Goal: Information Seeking & Learning: Check status

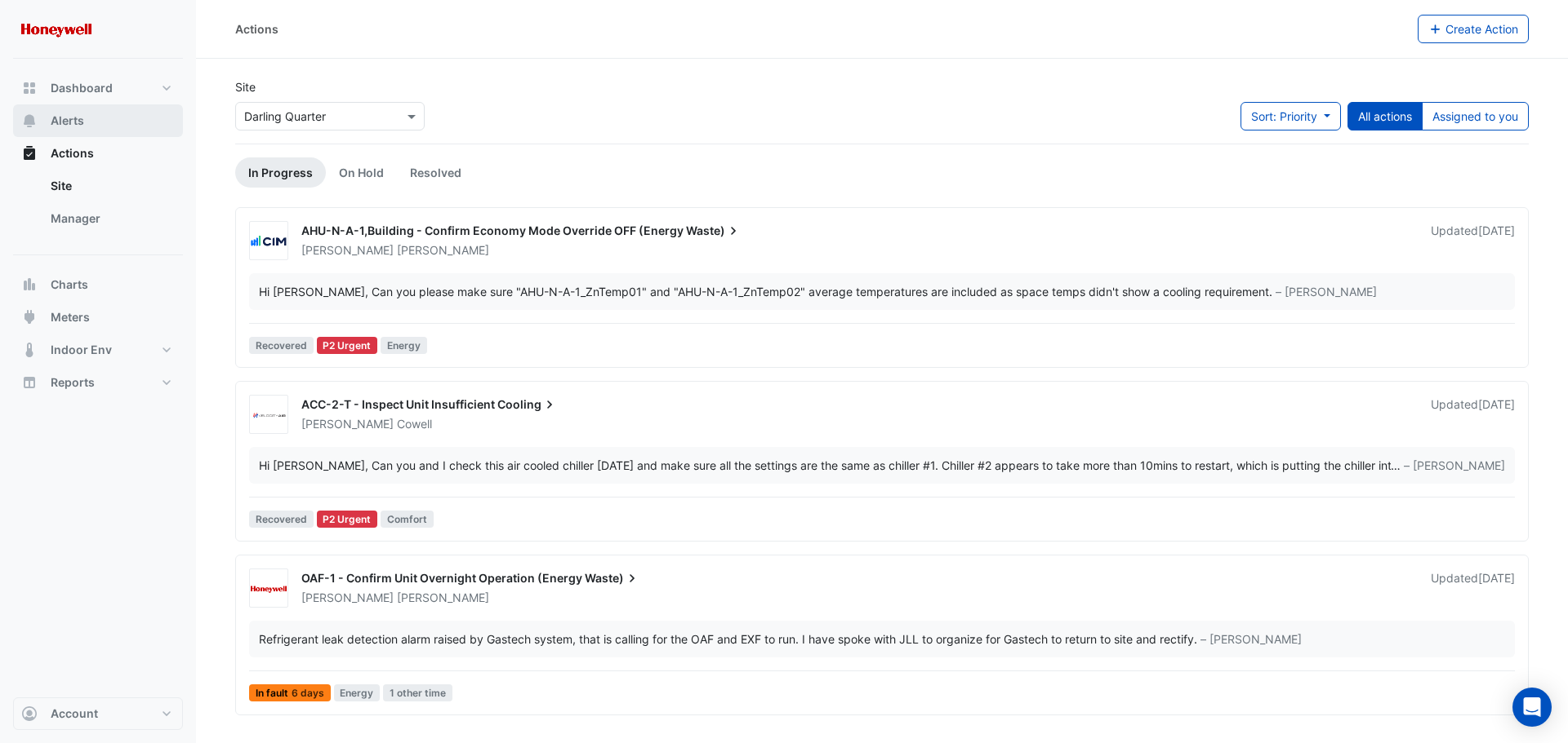
click at [76, 119] on span "Alerts" at bounding box center [67, 120] width 34 height 16
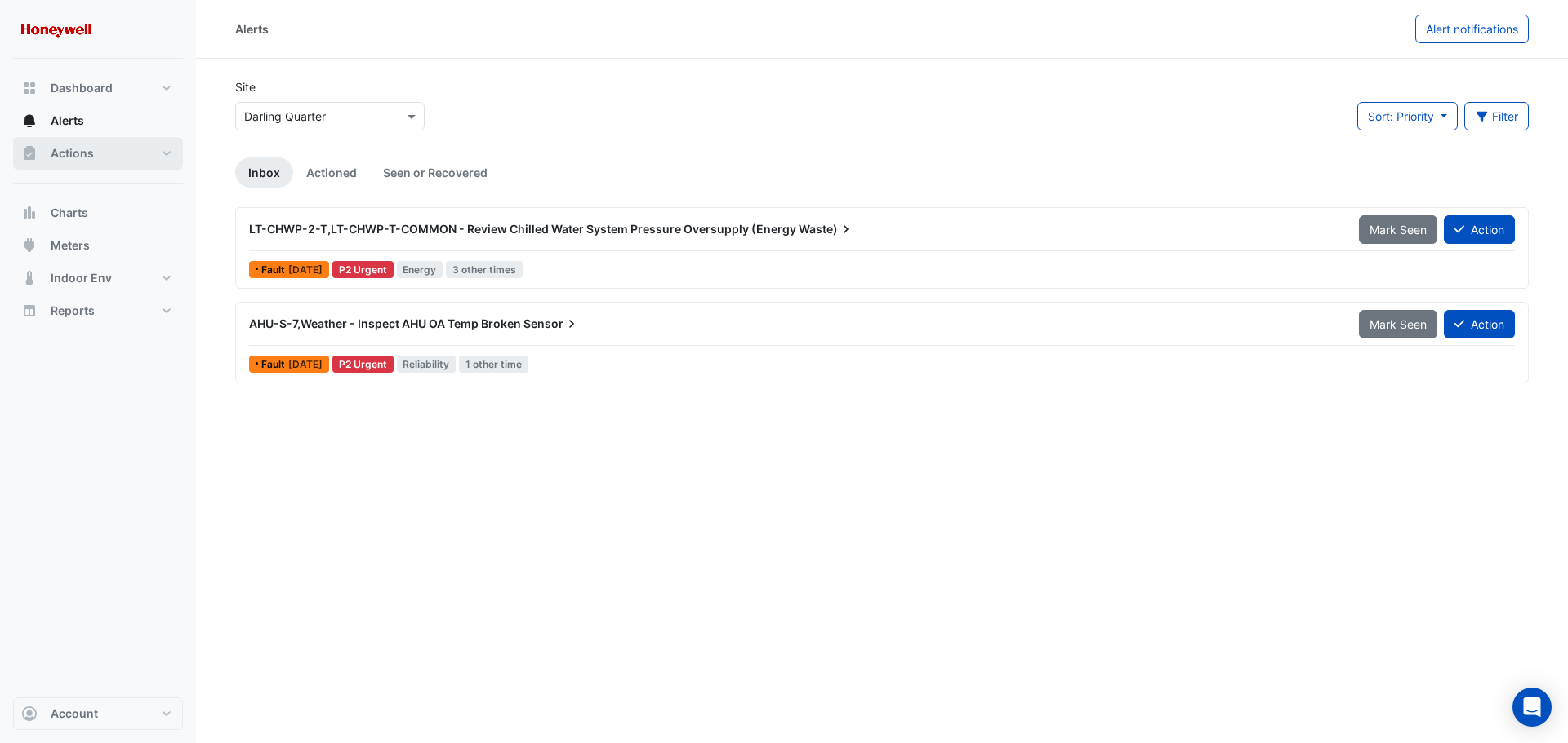
click at [64, 152] on span "Actions" at bounding box center [72, 153] width 43 height 16
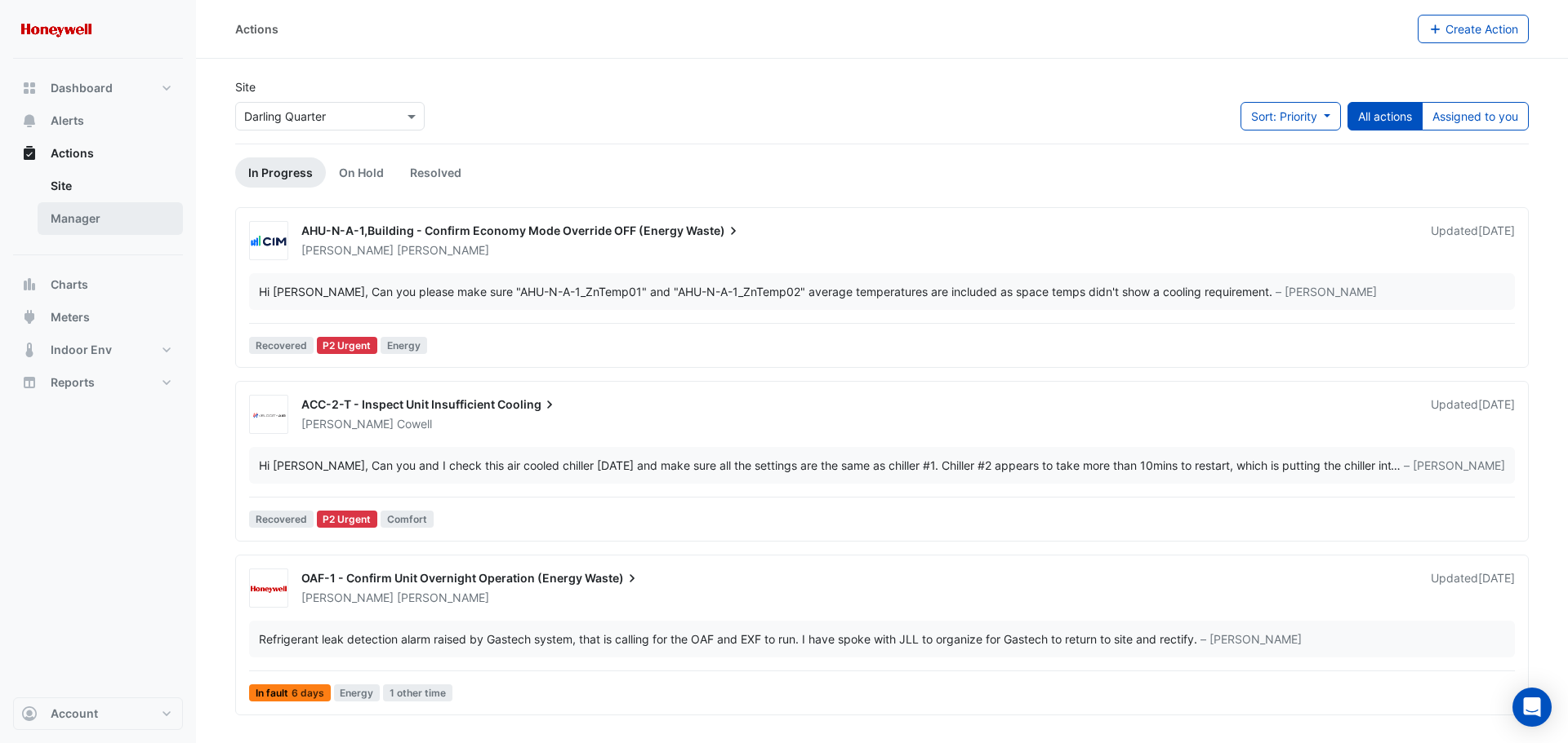
click at [100, 217] on link "Manager" at bounding box center [110, 218] width 146 height 33
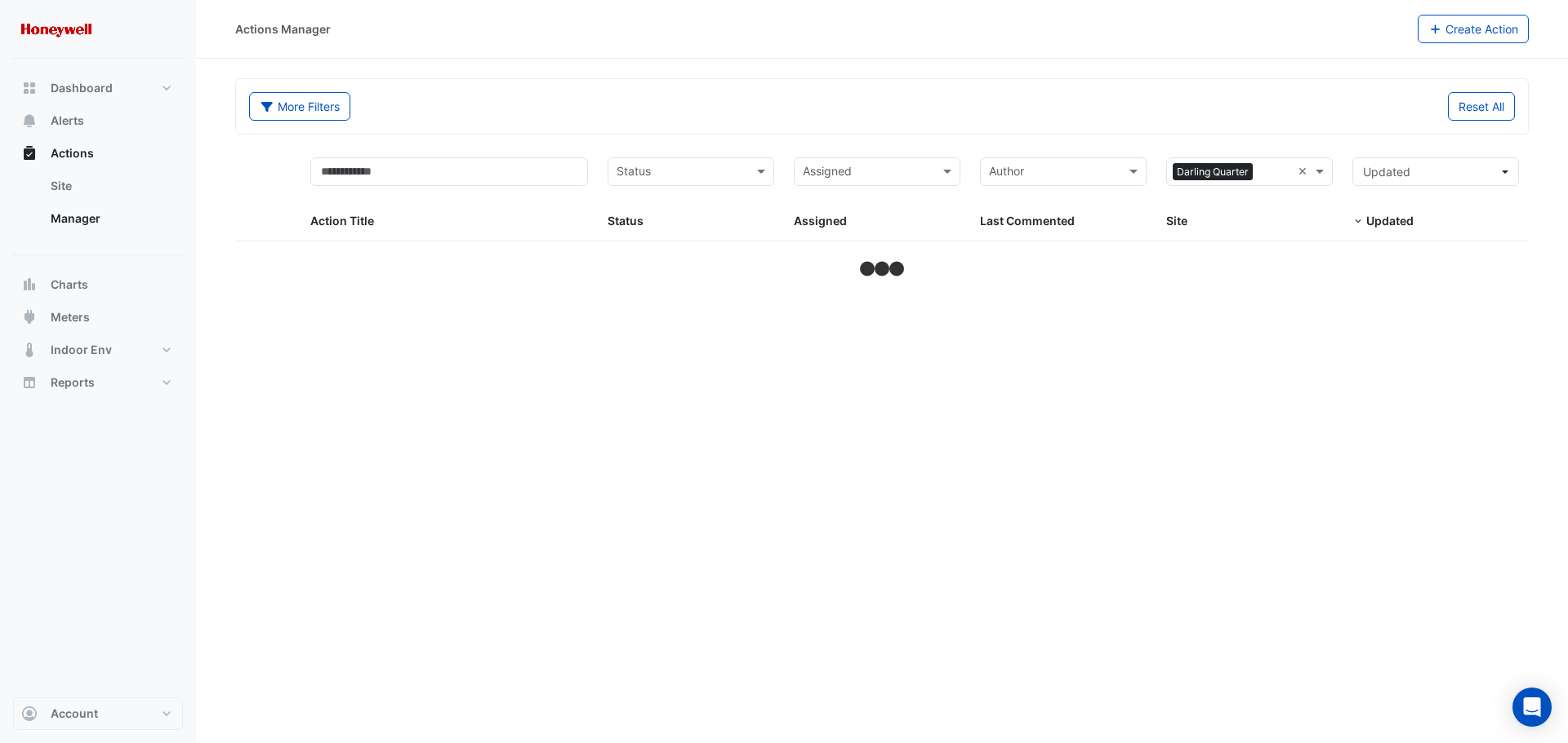
select select "***"
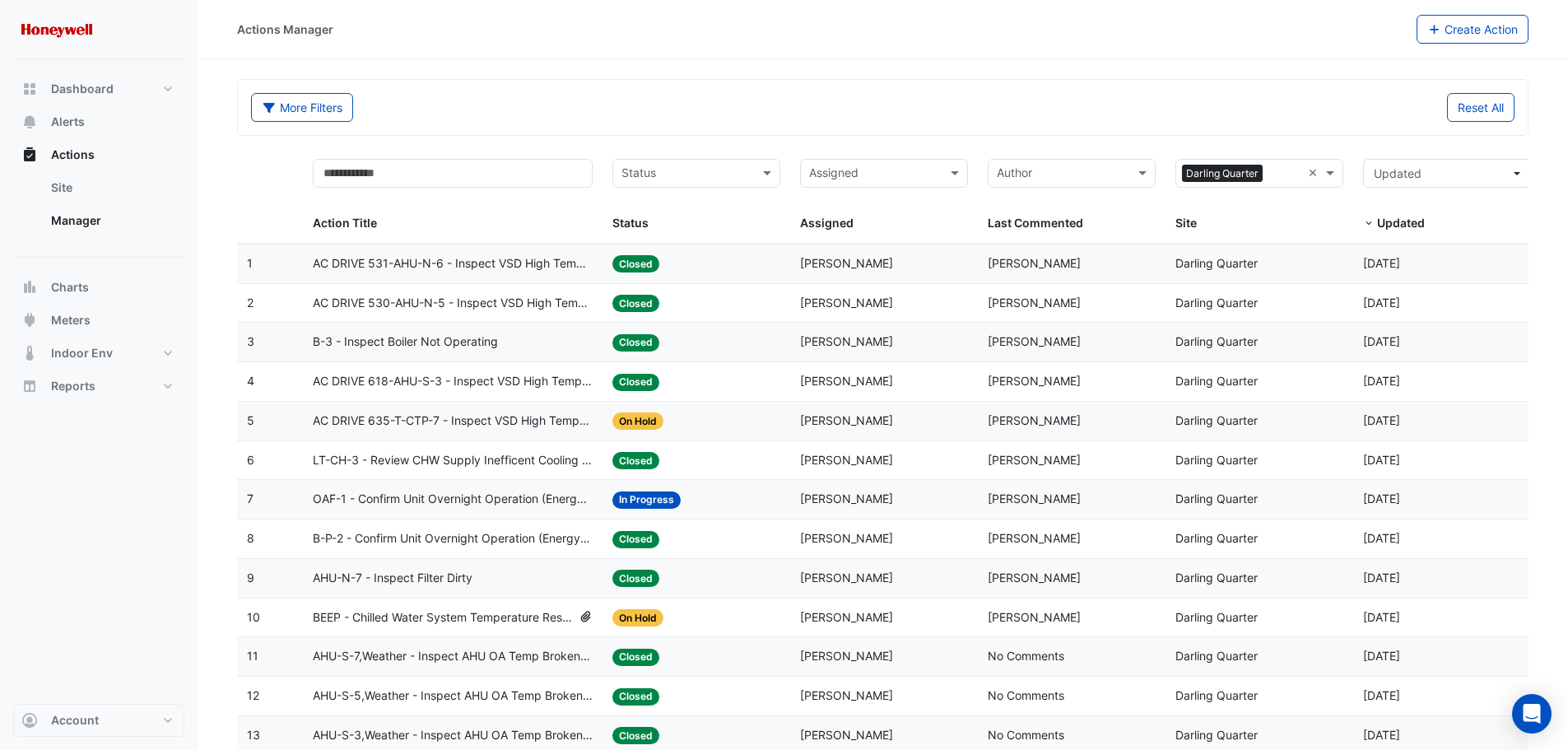
click at [477, 460] on span "LT-CH-3 - Review CHW Supply Inefficent Cooling (Energy Waste)" at bounding box center [453, 461] width 281 height 19
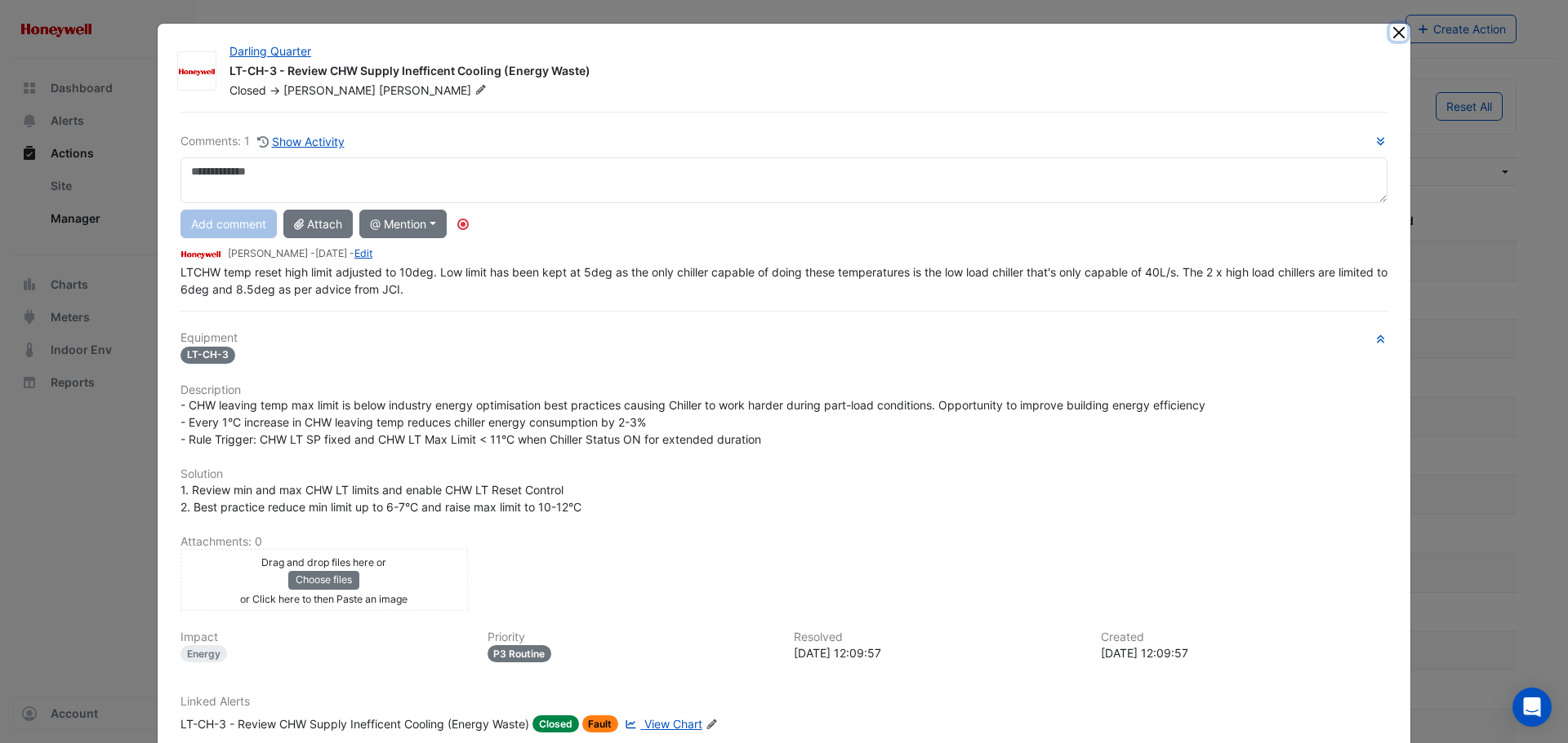
click at [1392, 34] on button "Close" at bounding box center [1398, 32] width 17 height 17
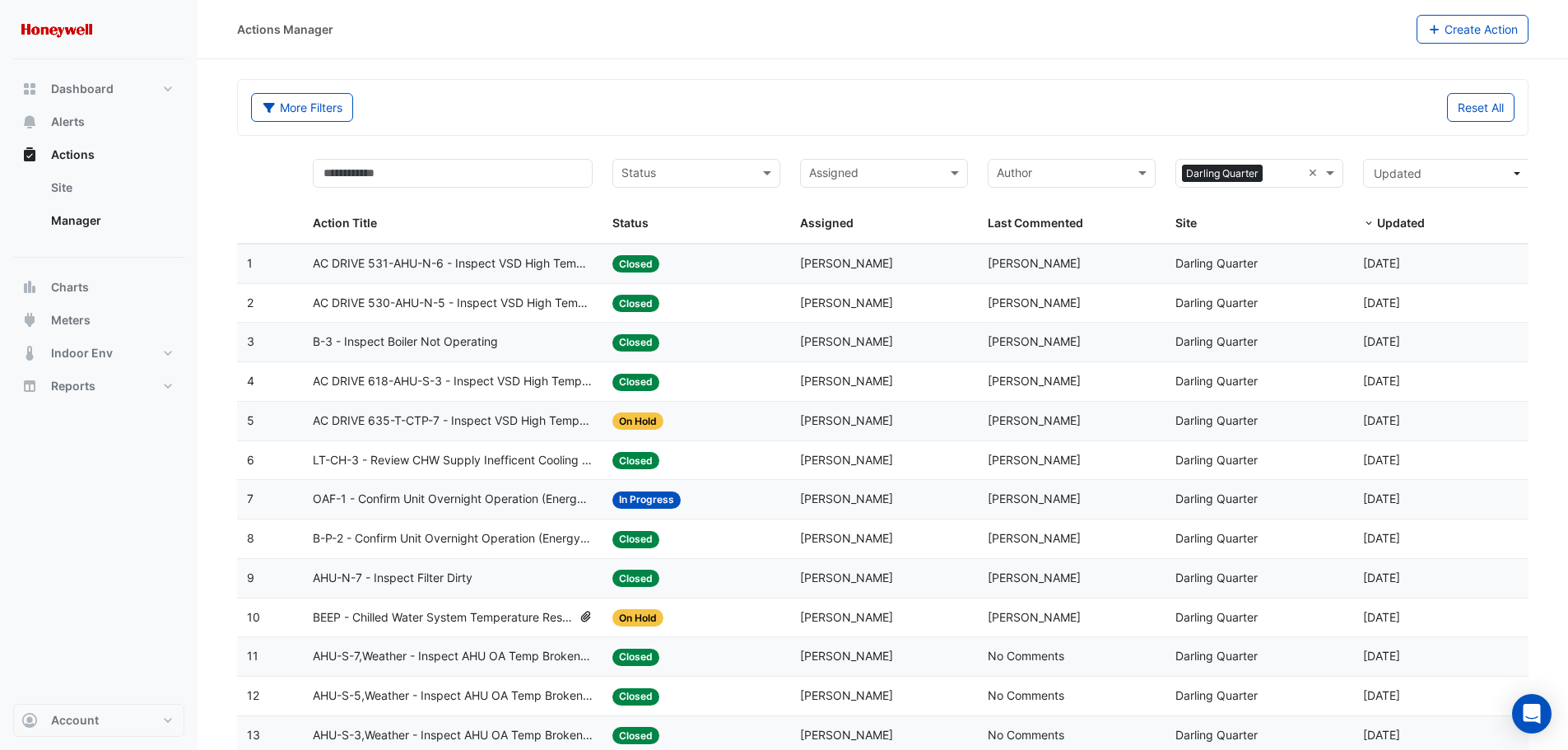
click at [379, 460] on span "LT-CH-3 - Review CHW Supply Inefficent Cooling (Energy Waste)" at bounding box center [453, 461] width 281 height 19
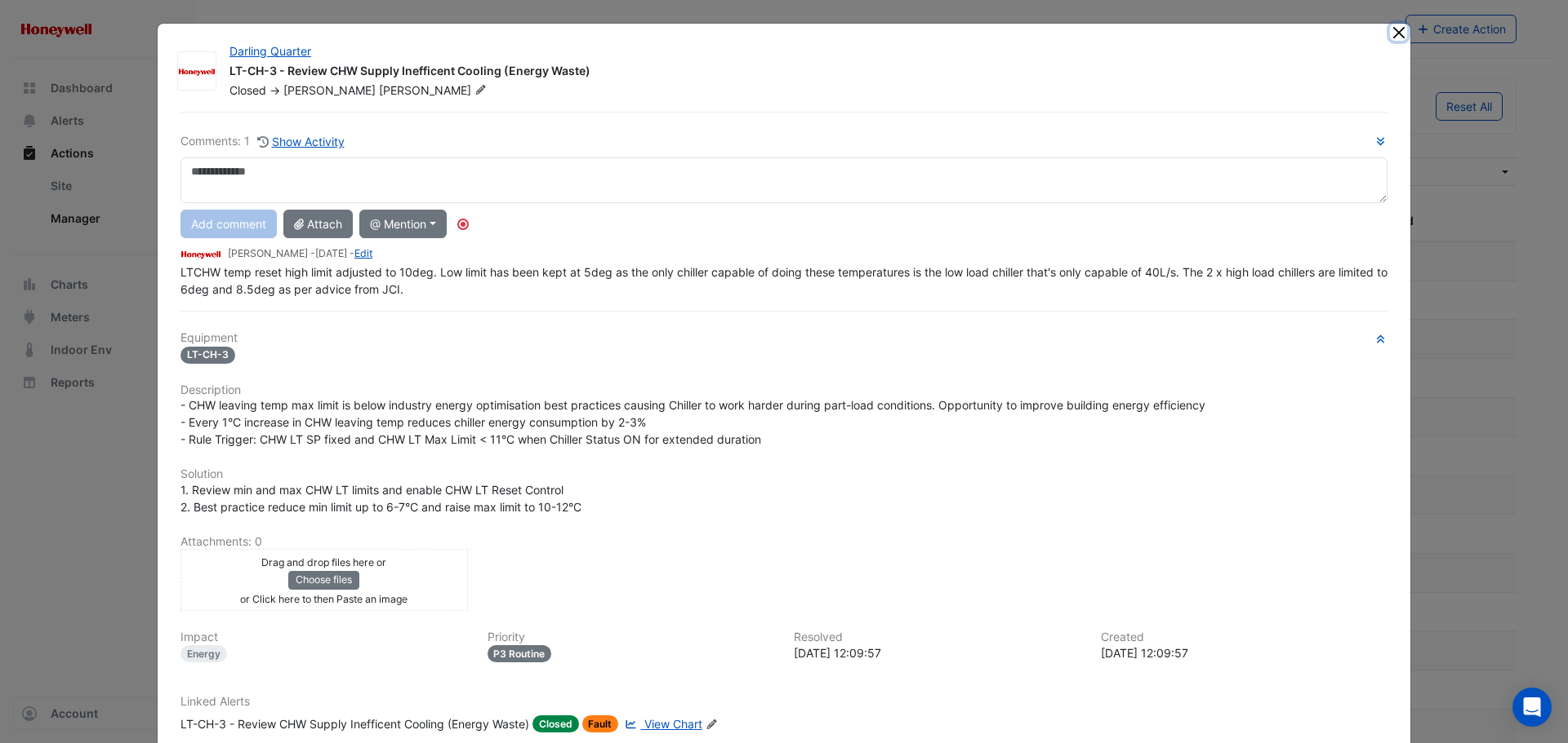
click at [1390, 33] on button "Close" at bounding box center [1398, 32] width 17 height 17
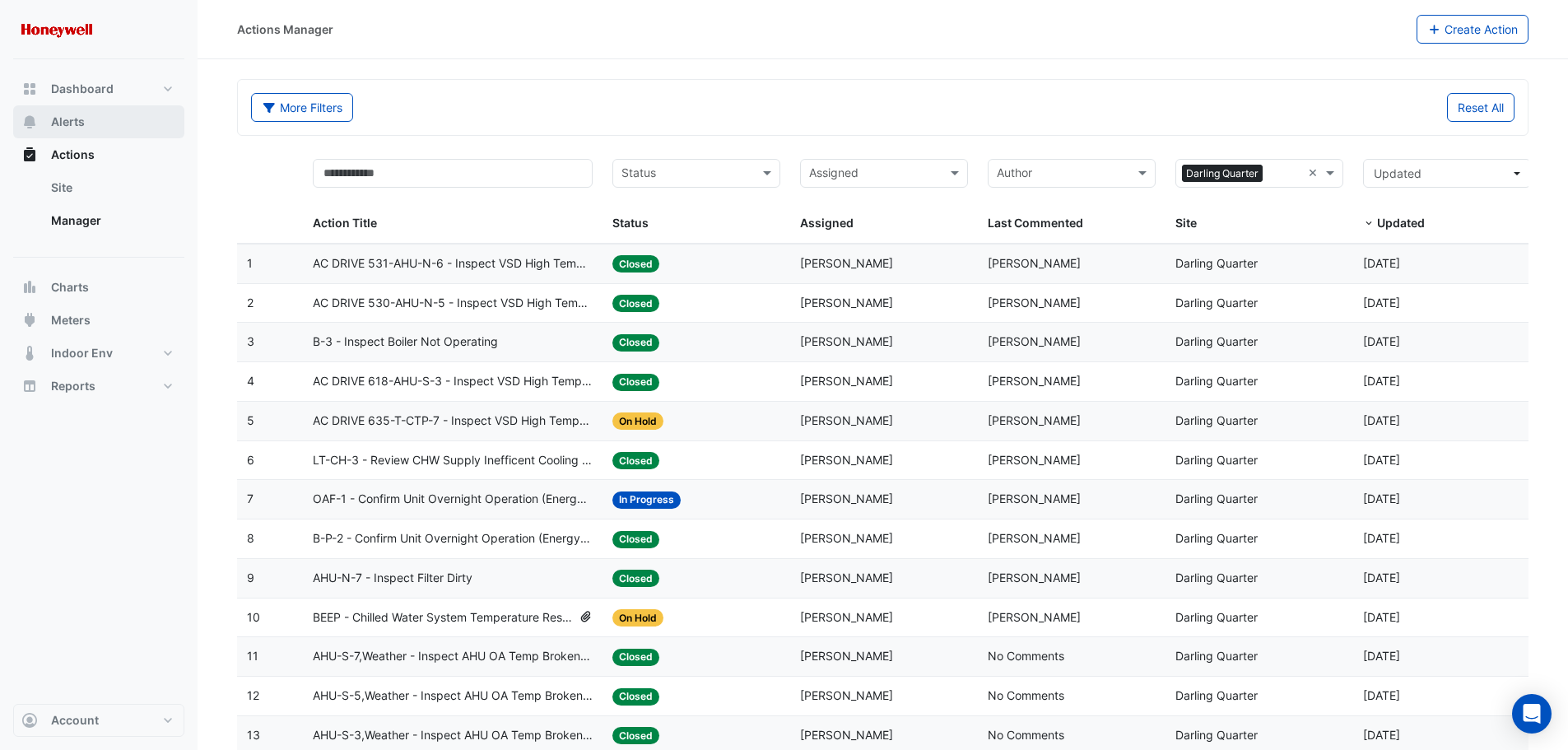
click at [89, 121] on button "Alerts" at bounding box center [99, 122] width 171 height 33
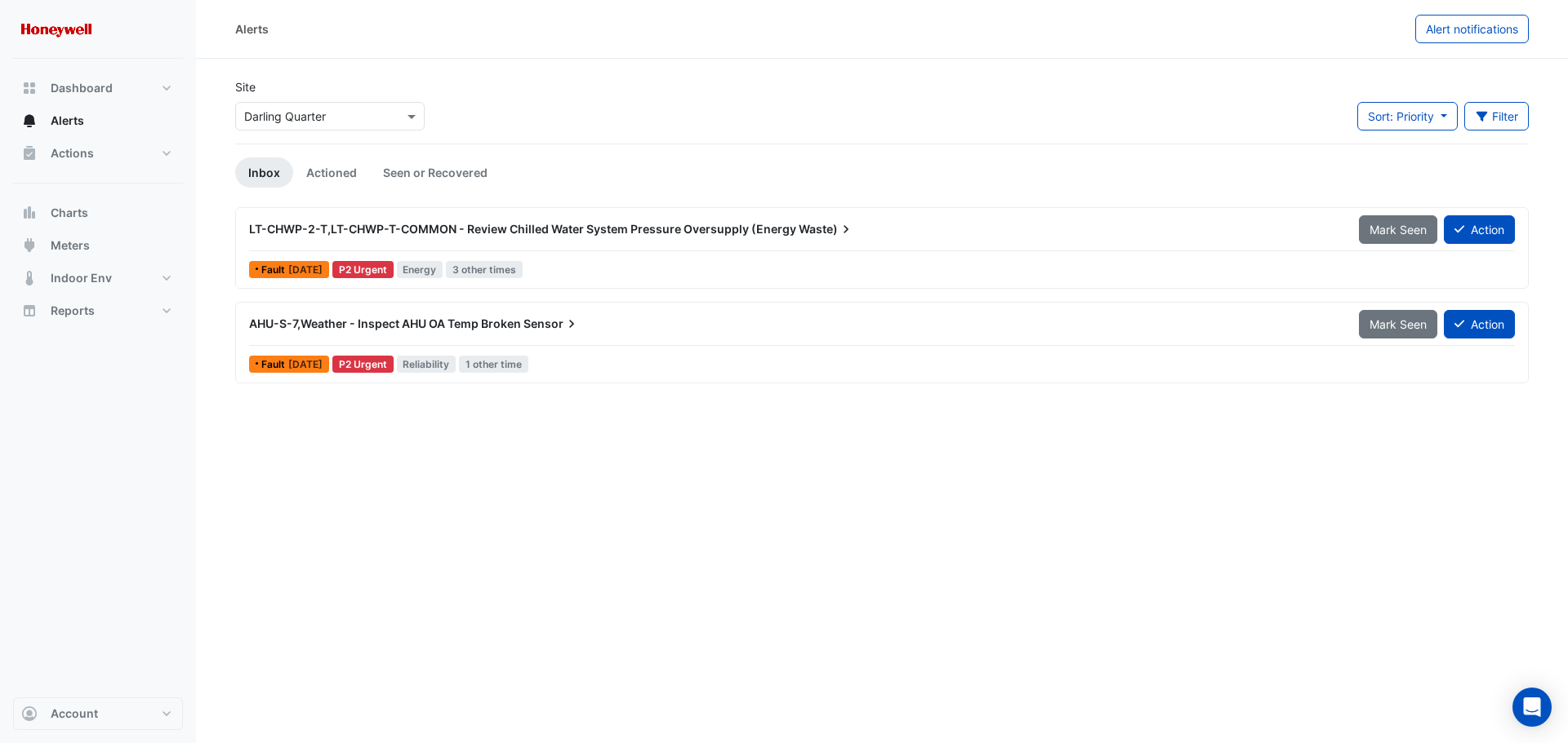
click at [367, 324] on span "AHU-S-7,Weather - Inspect AHU OA Temp Broken" at bounding box center [385, 323] width 272 height 14
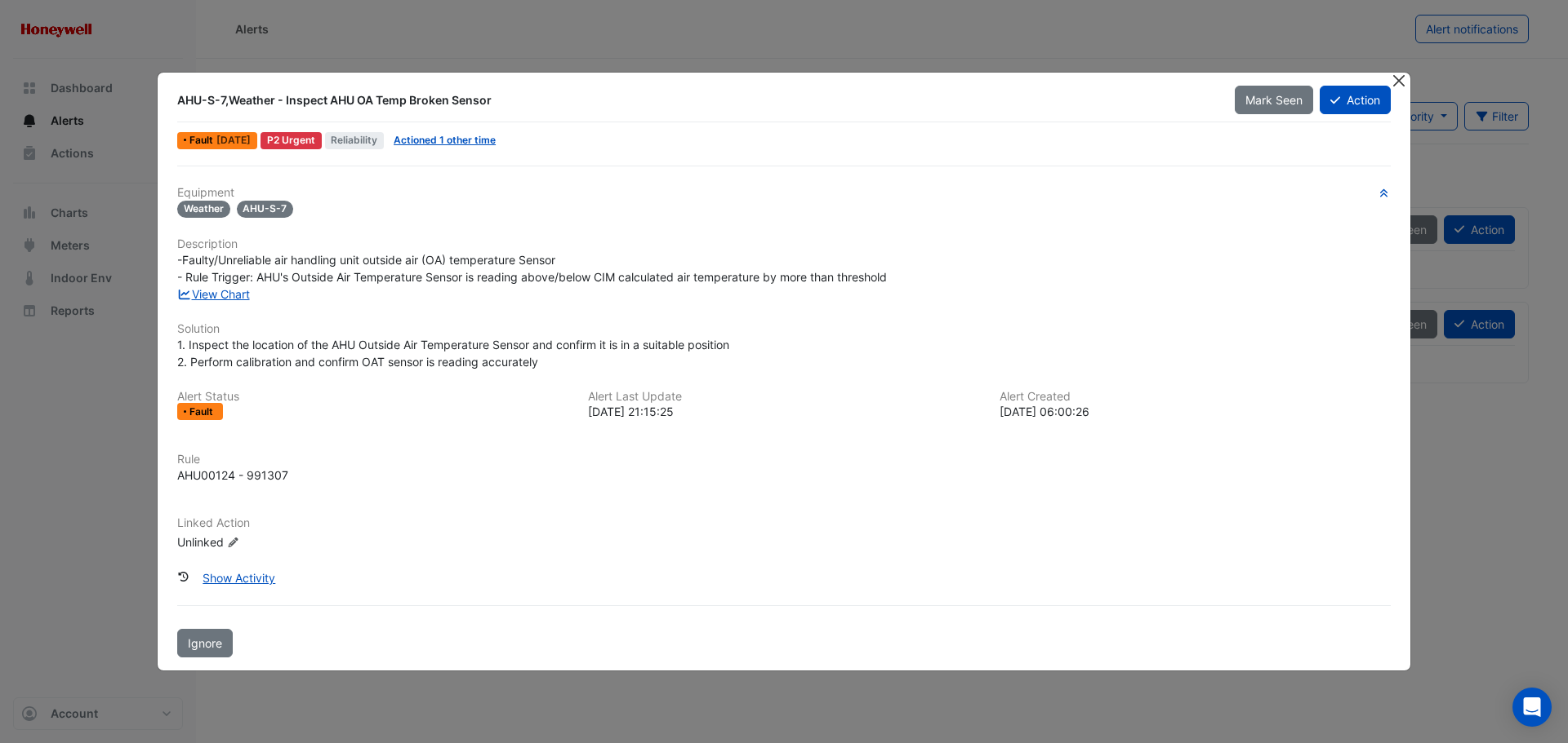
click at [1397, 81] on button "Close" at bounding box center [1398, 81] width 17 height 17
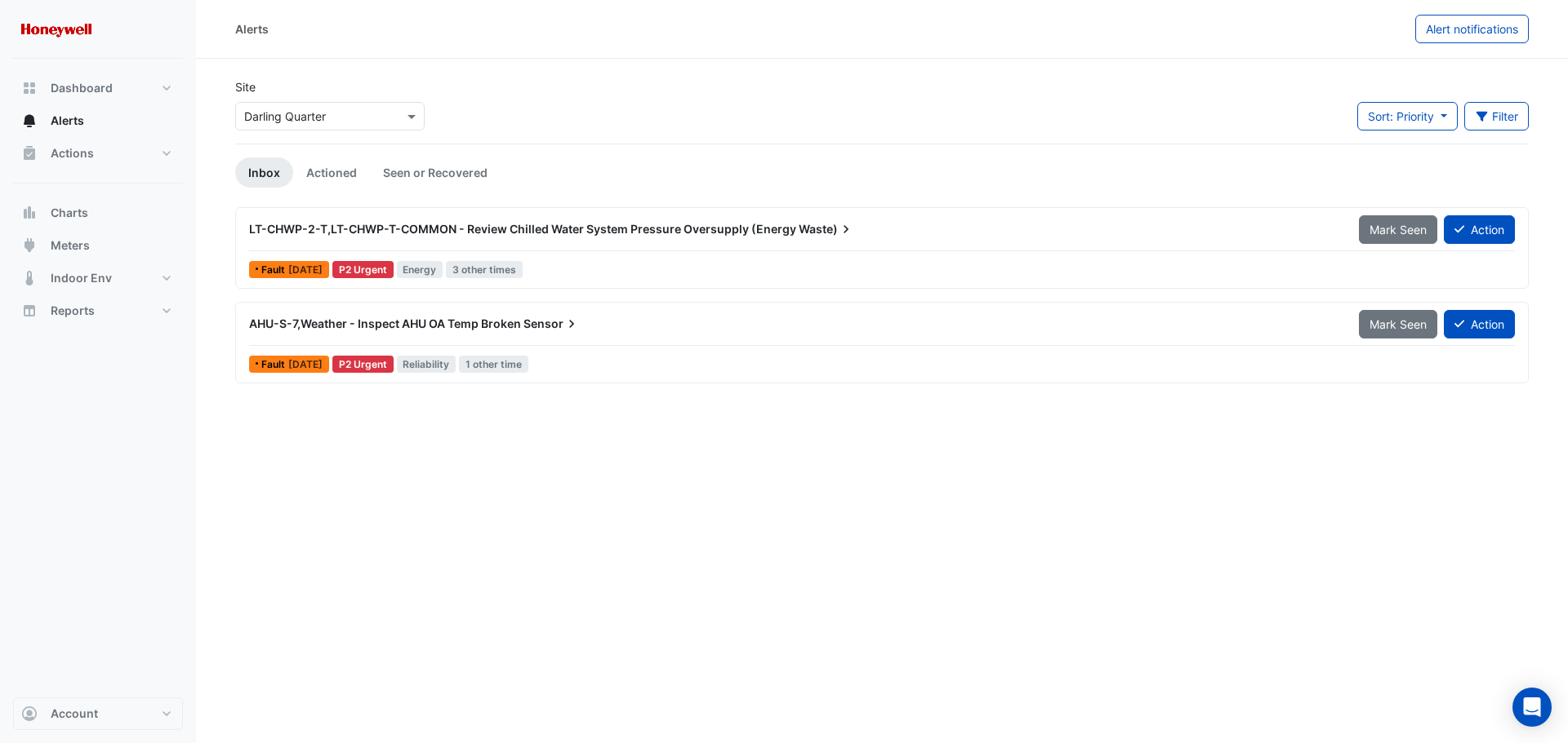
click at [285, 230] on span "LT-CHWP-2-T,LT-CHWP-T-COMMON - Review Chilled Water System Pressure Oversupply …" at bounding box center [523, 229] width 547 height 14
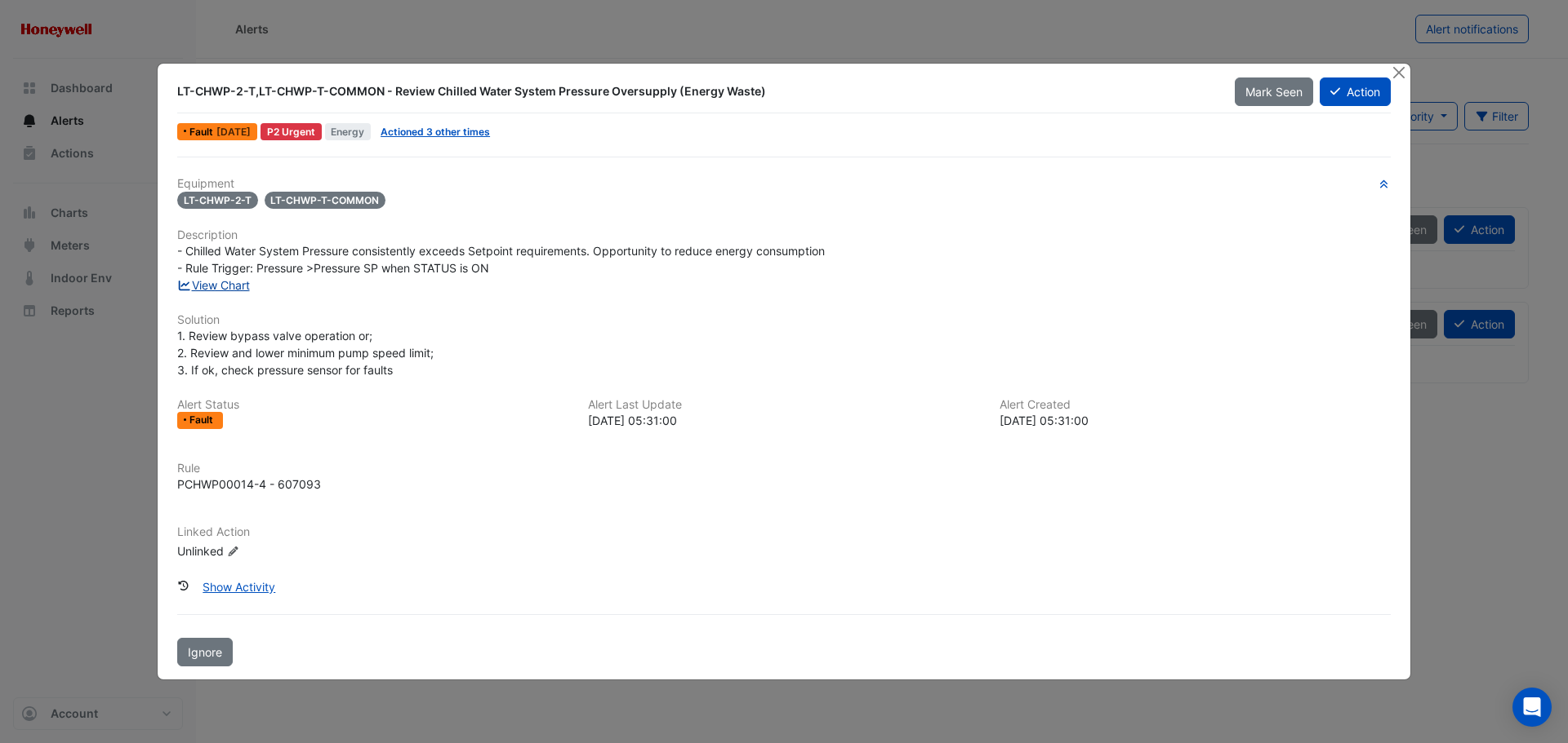
click at [223, 287] on link "View Chart" at bounding box center [214, 285] width 73 height 14
